Goal: Task Accomplishment & Management: Complete application form

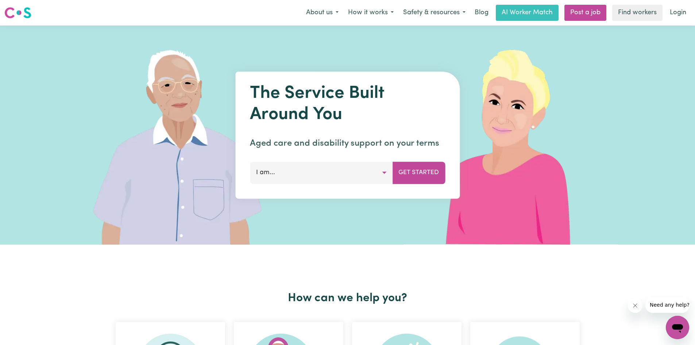
click at [356, 173] on button "I am..." at bounding box center [321, 173] width 143 height 22
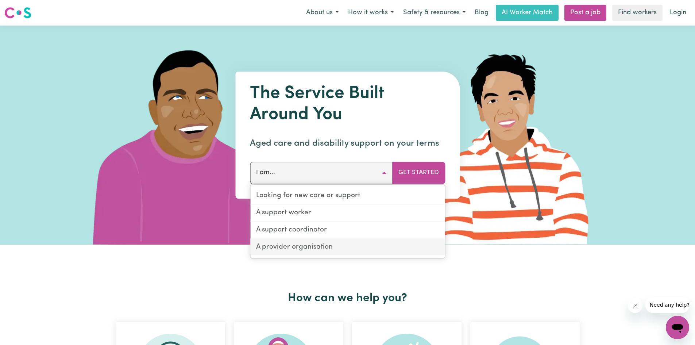
click at [341, 248] on link "A provider organisation" at bounding box center [347, 247] width 195 height 16
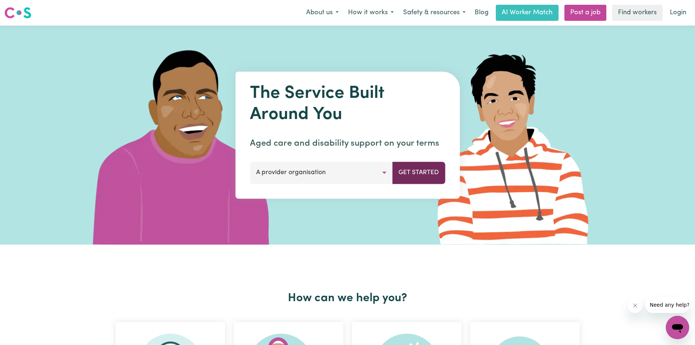
click at [432, 171] on button "Get Started" at bounding box center [418, 173] width 53 height 22
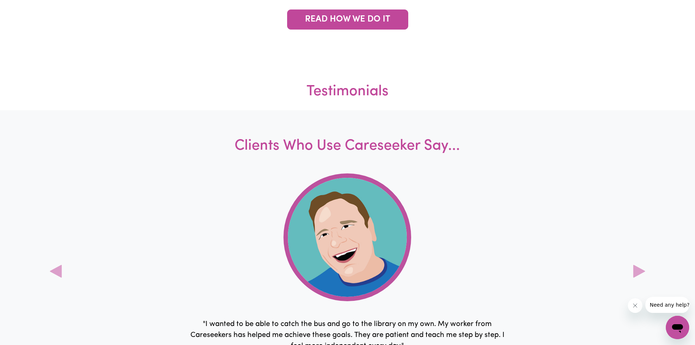
scroll to position [1679, 0]
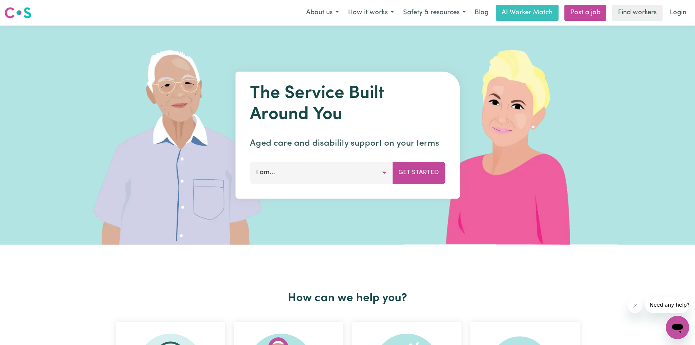
click at [369, 166] on button "I am..." at bounding box center [321, 173] width 143 height 22
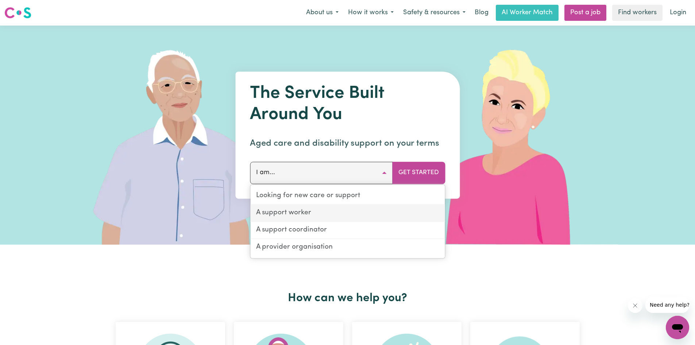
click at [314, 217] on link "A support worker" at bounding box center [347, 213] width 195 height 17
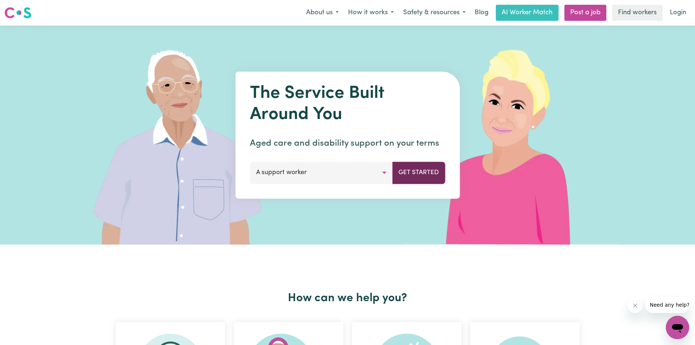
click at [416, 173] on button "Get Started" at bounding box center [418, 173] width 53 height 22
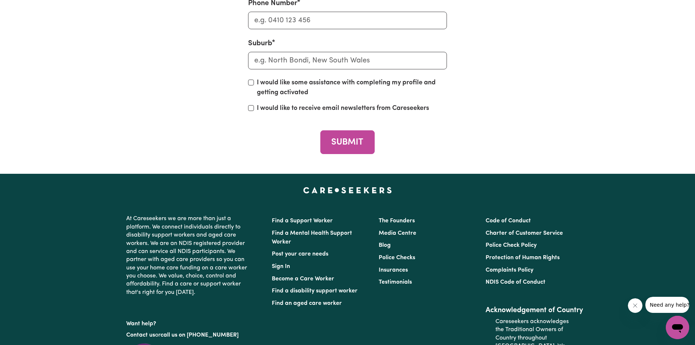
scroll to position [2994, 0]
